Goal: Information Seeking & Learning: Find specific fact

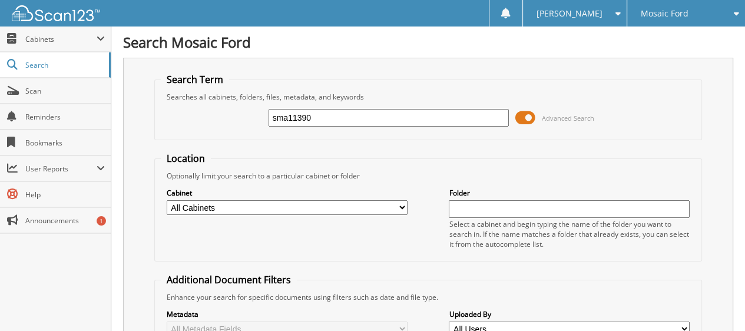
type input "sma11390"
click at [530, 117] on span at bounding box center [525, 118] width 20 height 18
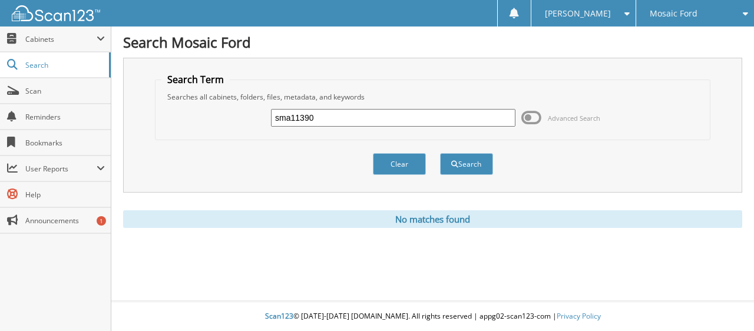
drag, startPoint x: 334, startPoint y: 115, endPoint x: 206, endPoint y: 114, distance: 129.0
click at [206, 114] on div "sma11390 Advanced Search" at bounding box center [432, 118] width 543 height 32
type input "wheels"
click at [440, 153] on button "Search" at bounding box center [466, 164] width 53 height 22
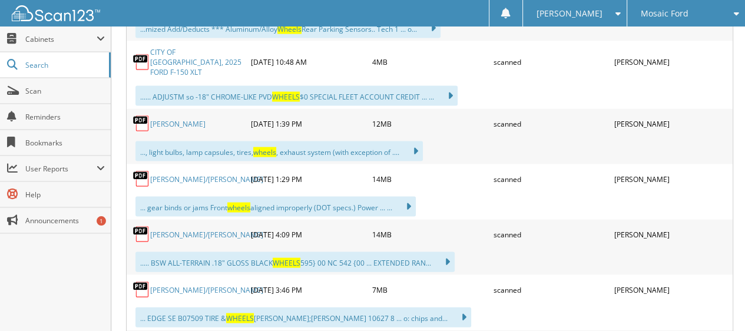
scroll to position [5889, 0]
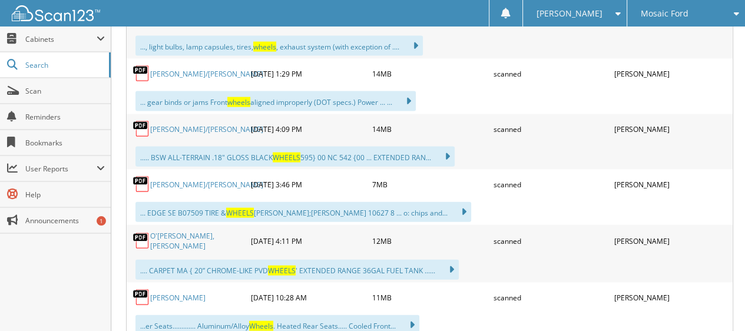
click at [724, 15] on div "Mosaic Ford" at bounding box center [686, 13] width 106 height 26
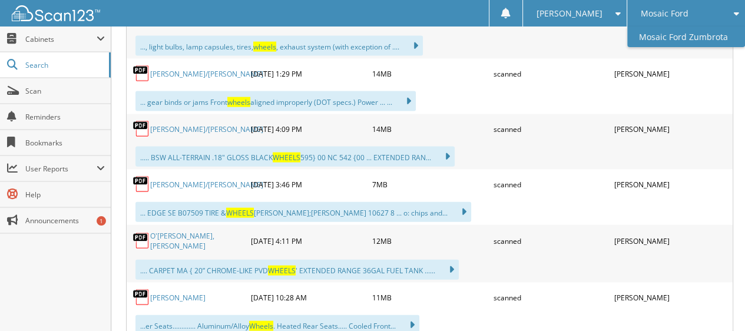
click at [711, 35] on link "Mosaic Ford Zumbrota" at bounding box center [686, 36] width 118 height 21
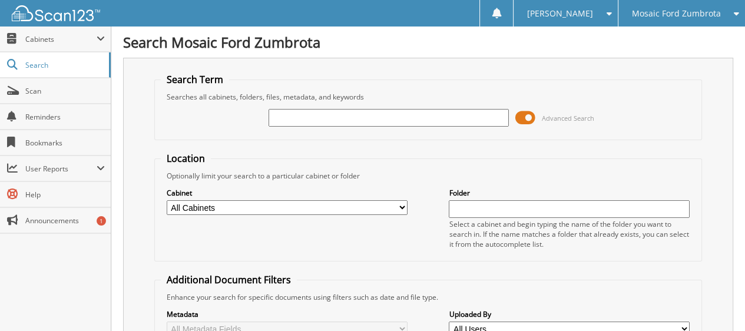
click at [525, 121] on span at bounding box center [525, 118] width 20 height 18
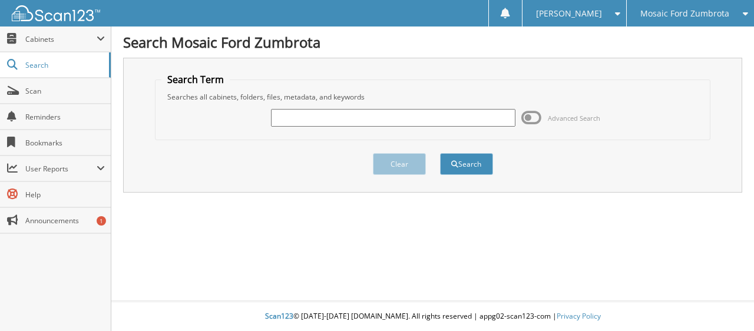
click at [298, 117] on input "text" at bounding box center [393, 118] width 244 height 18
type input "wheels"
click at [440, 153] on button "Search" at bounding box center [466, 164] width 53 height 22
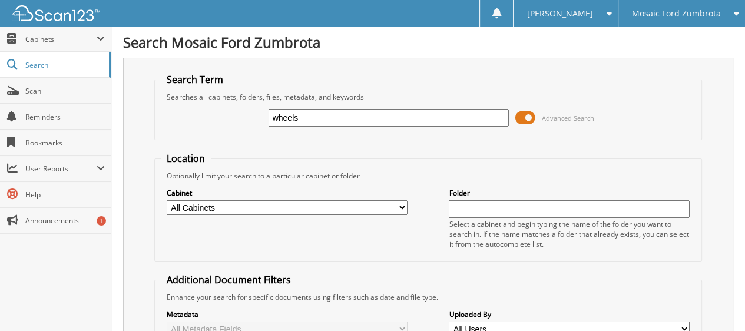
drag, startPoint x: 376, startPoint y: 223, endPoint x: 558, endPoint y: 60, distance: 244.0
click at [558, 60] on div "Search Term Searches all cabinets, folders, files, metadata, and keywords wheel…" at bounding box center [428, 288] width 610 height 461
click at [62, 220] on span "Announcements" at bounding box center [64, 221] width 79 height 10
